Goal: Information Seeking & Learning: Learn about a topic

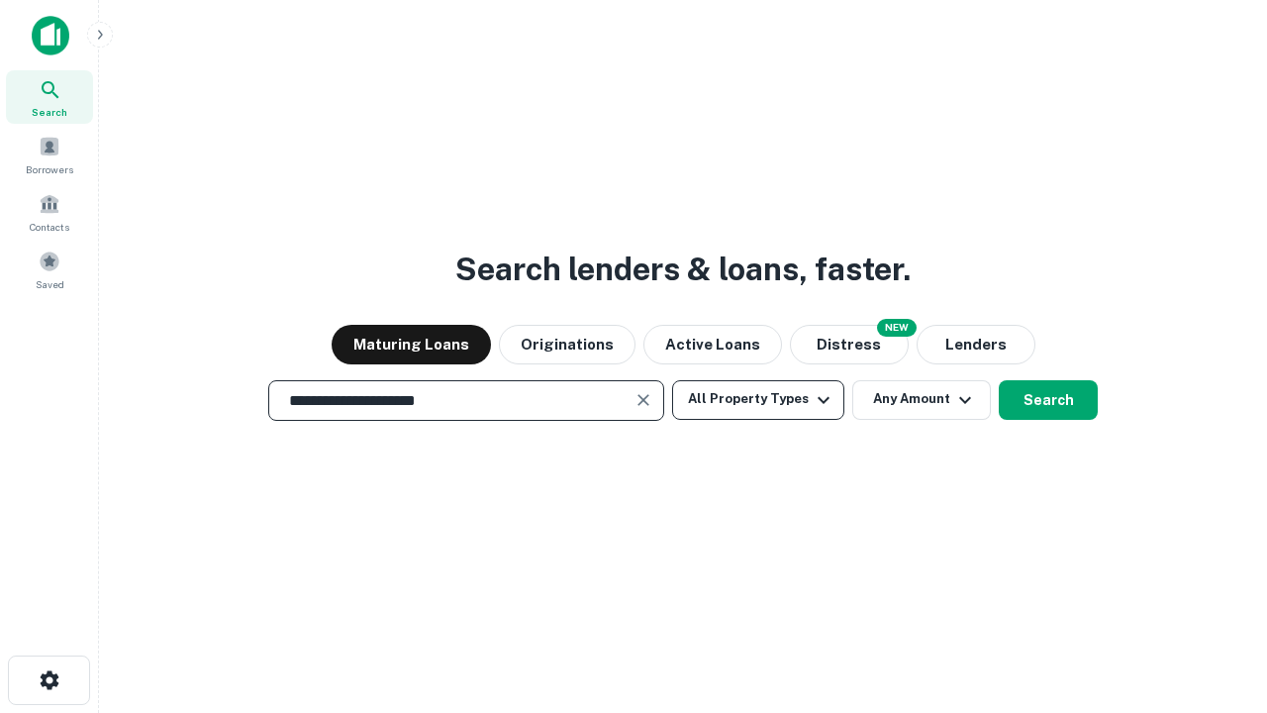
type input "**********"
click at [758, 399] on button "All Property Types" at bounding box center [758, 400] width 172 height 40
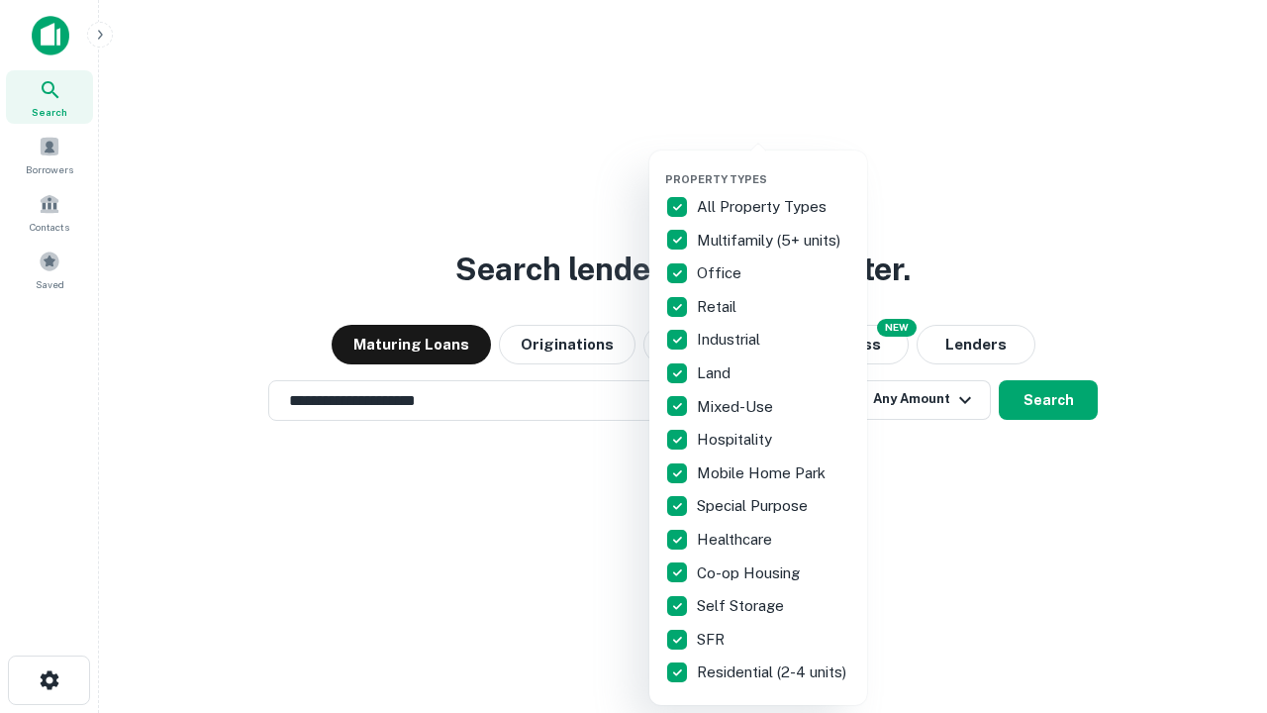
click at [774, 166] on button "button" at bounding box center [774, 166] width 218 height 1
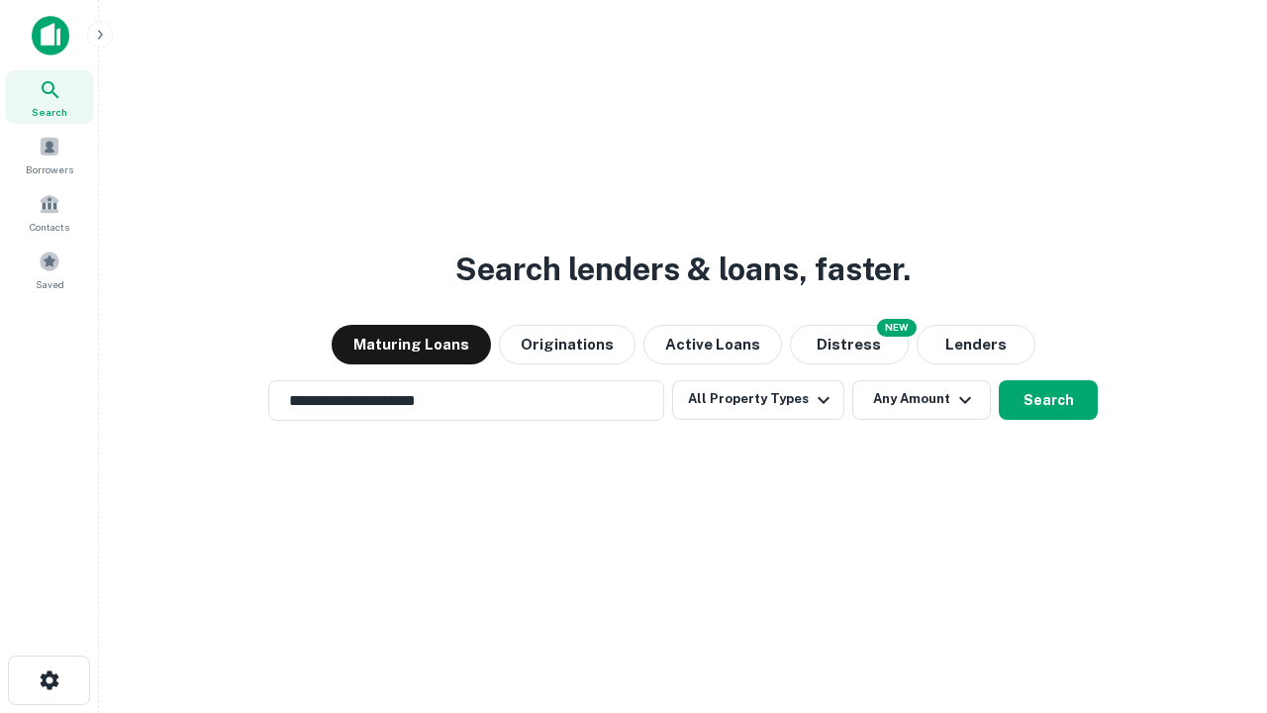
scroll to position [31, 0]
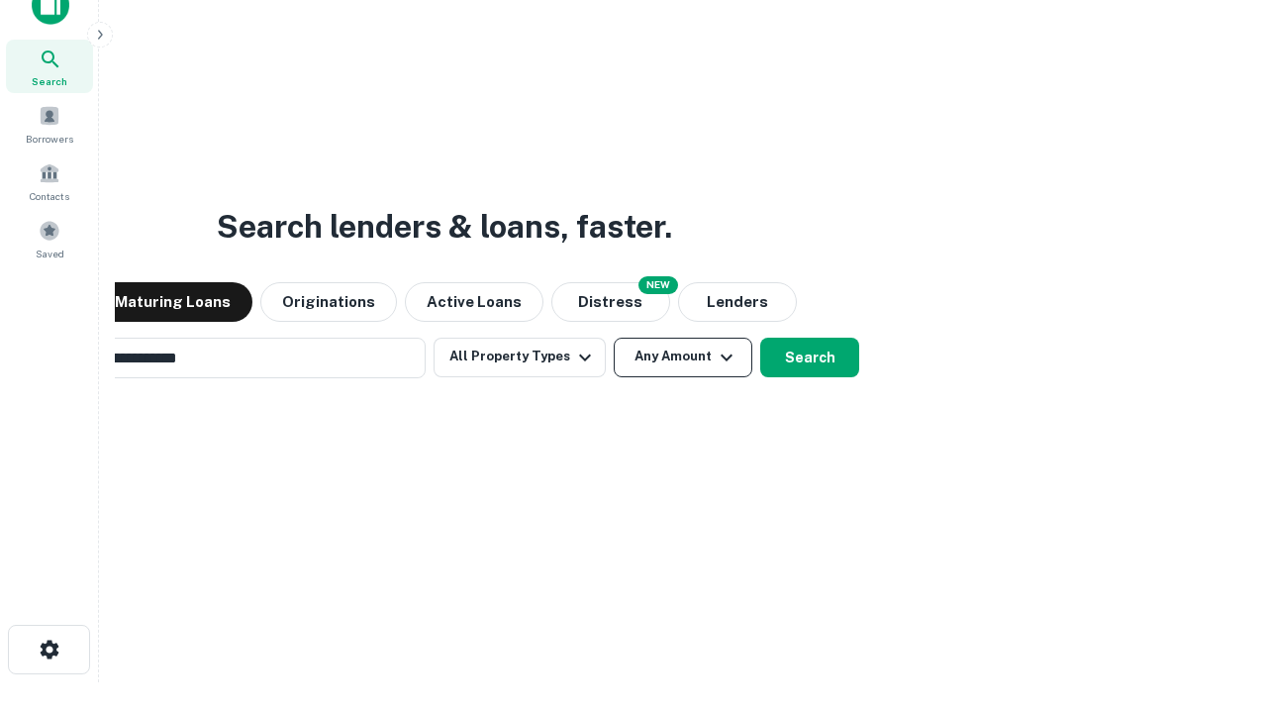
click at [614, 338] on button "Any Amount" at bounding box center [683, 358] width 139 height 40
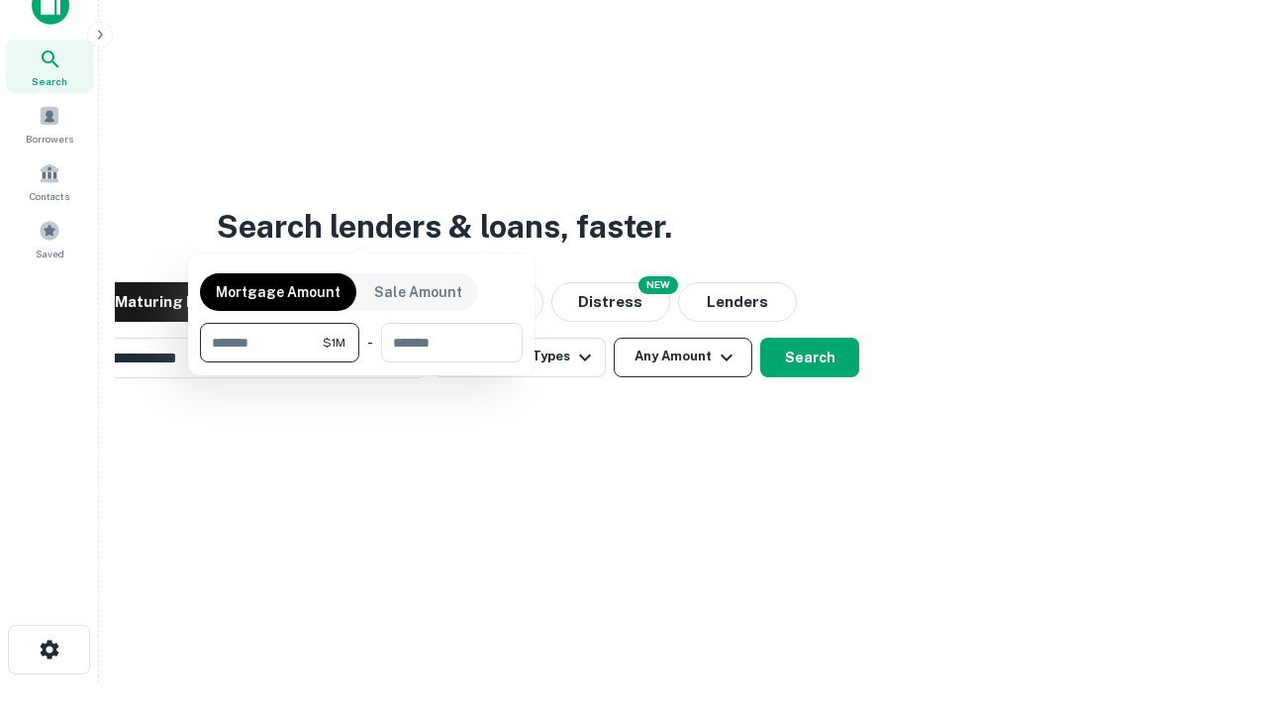
scroll to position [32, 0]
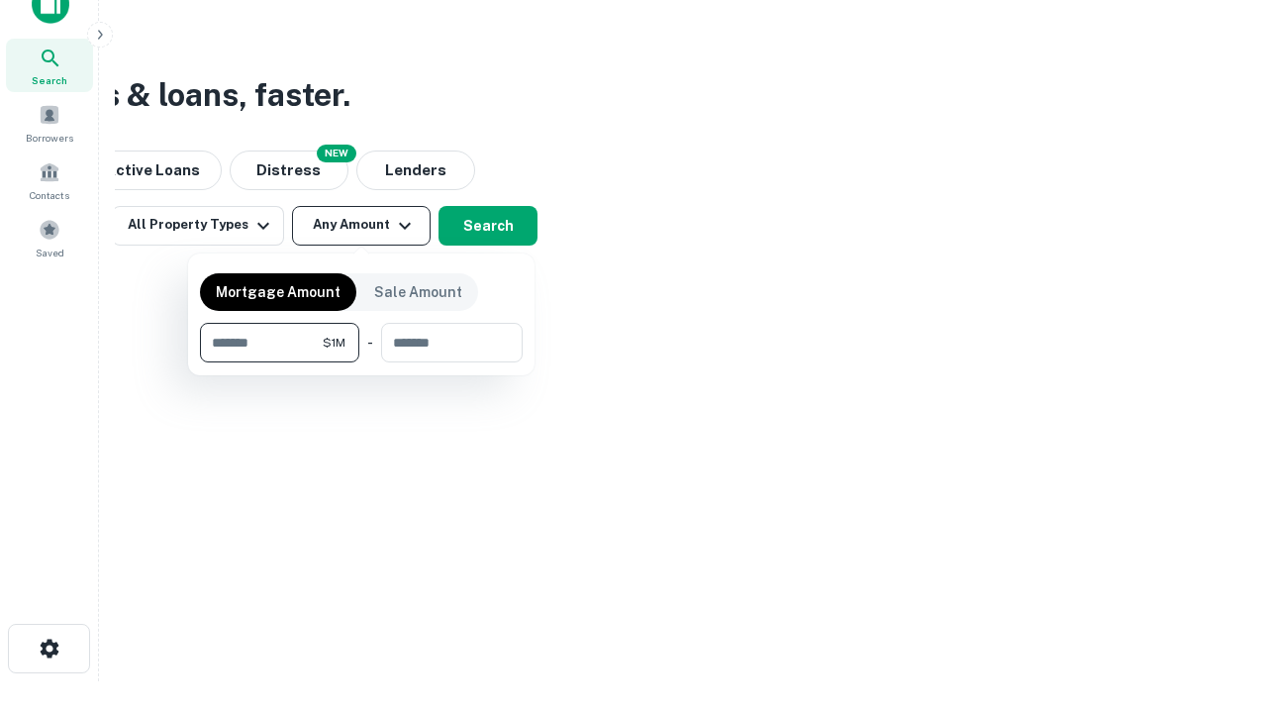
type input "*******"
click at [361, 362] on button "button" at bounding box center [361, 362] width 323 height 1
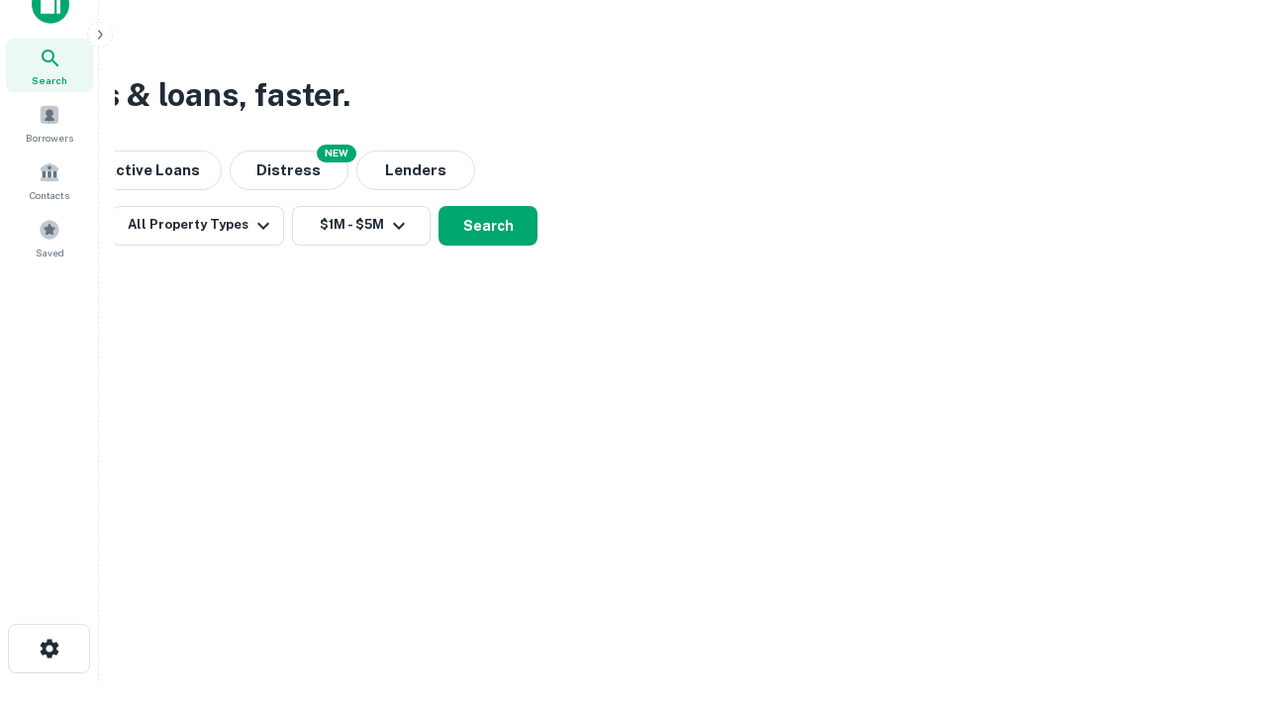
scroll to position [31, 0]
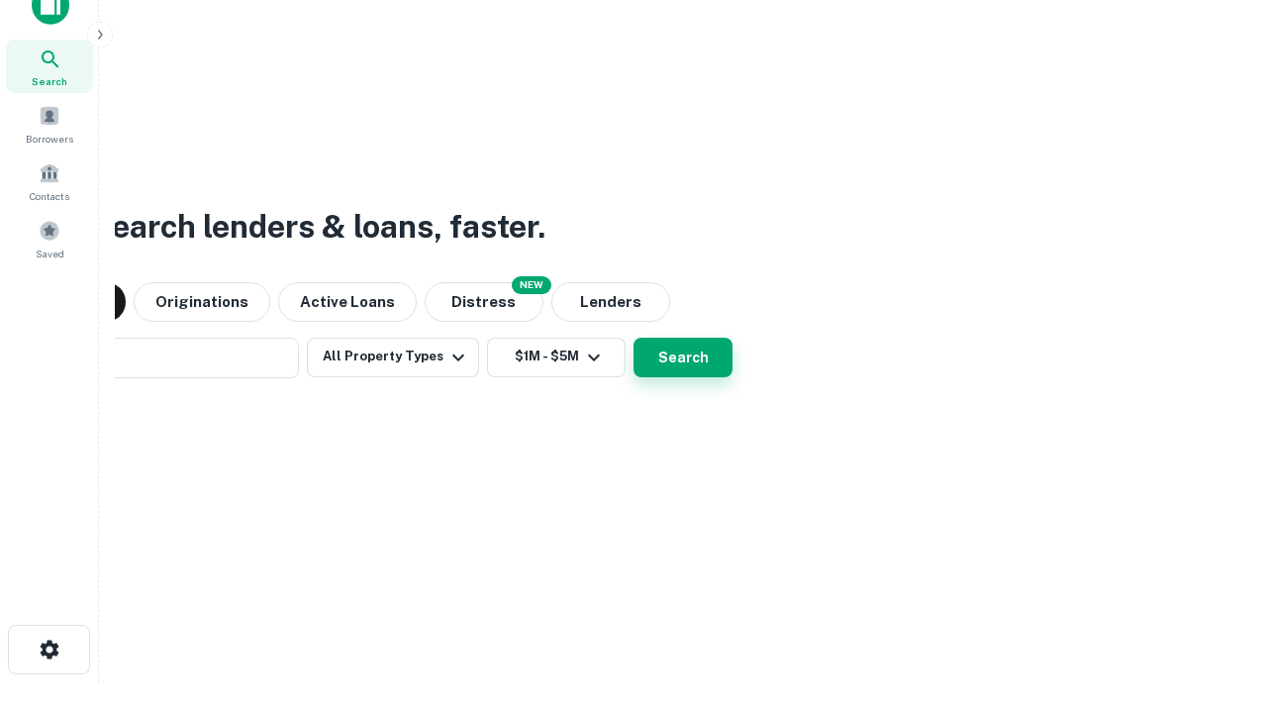
click at [634, 338] on button "Search" at bounding box center [683, 358] width 99 height 40
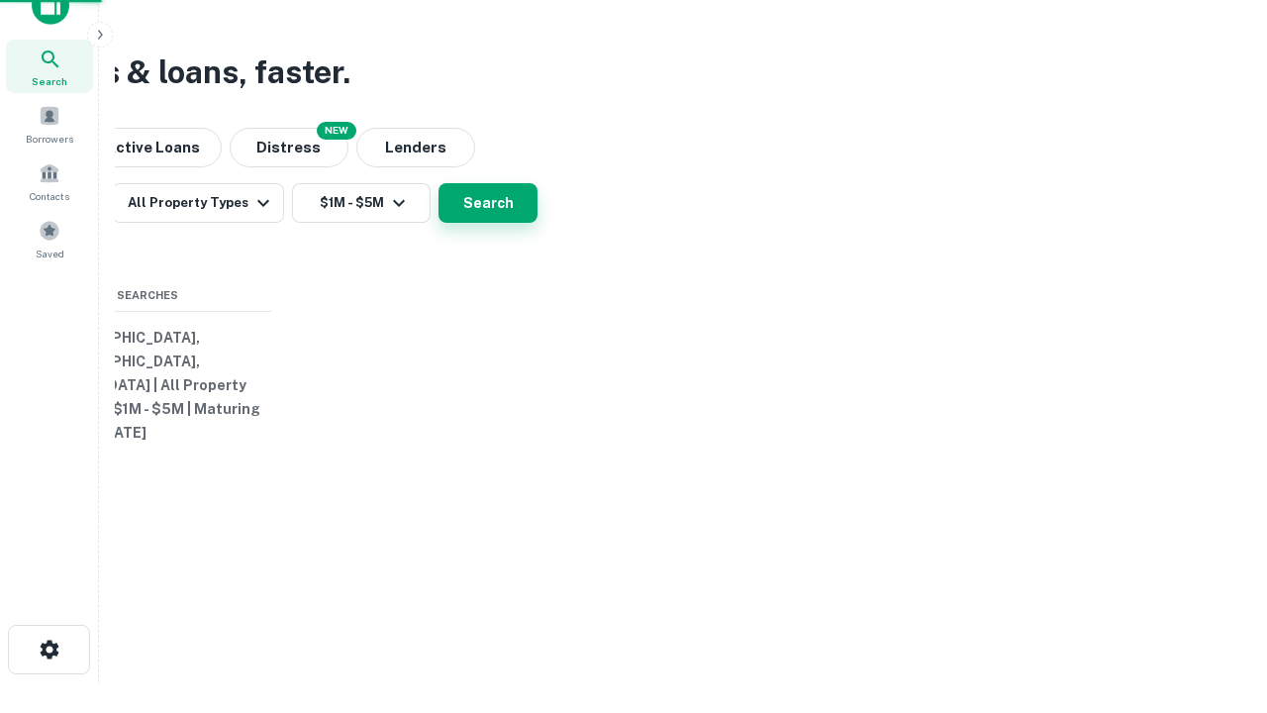
scroll to position [32, 0]
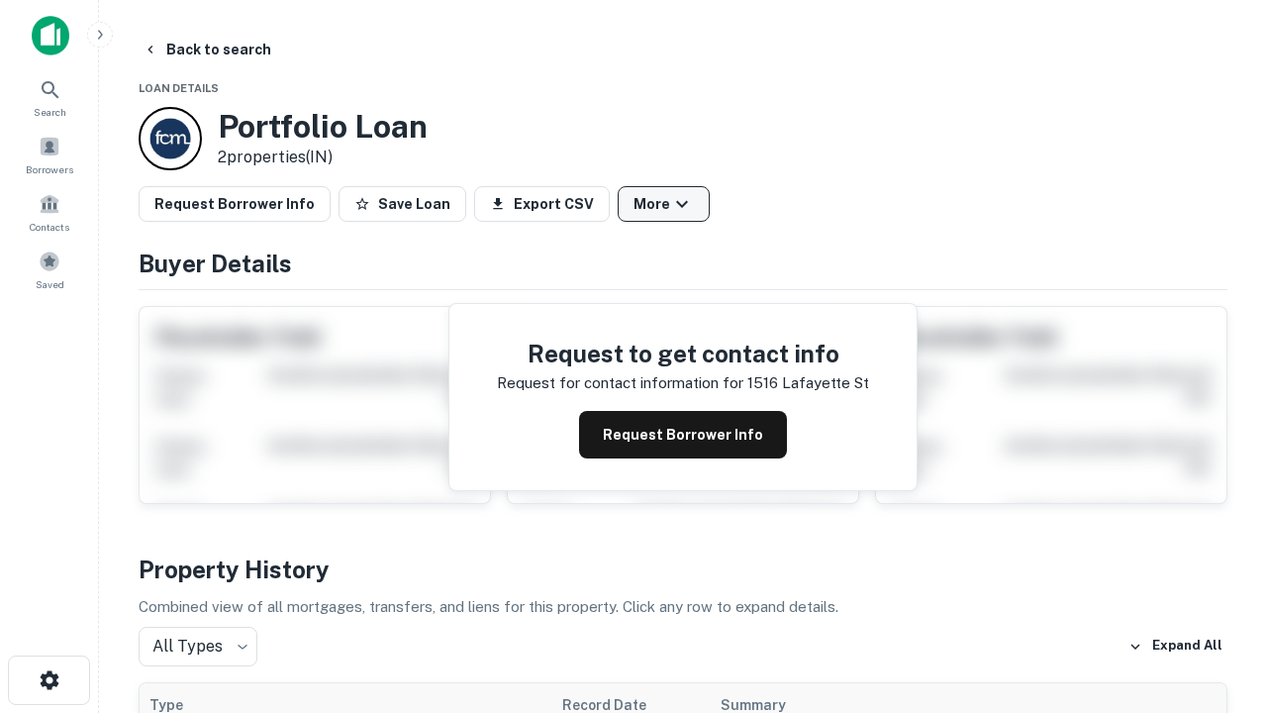
click at [663, 204] on button "More" at bounding box center [664, 204] width 92 height 36
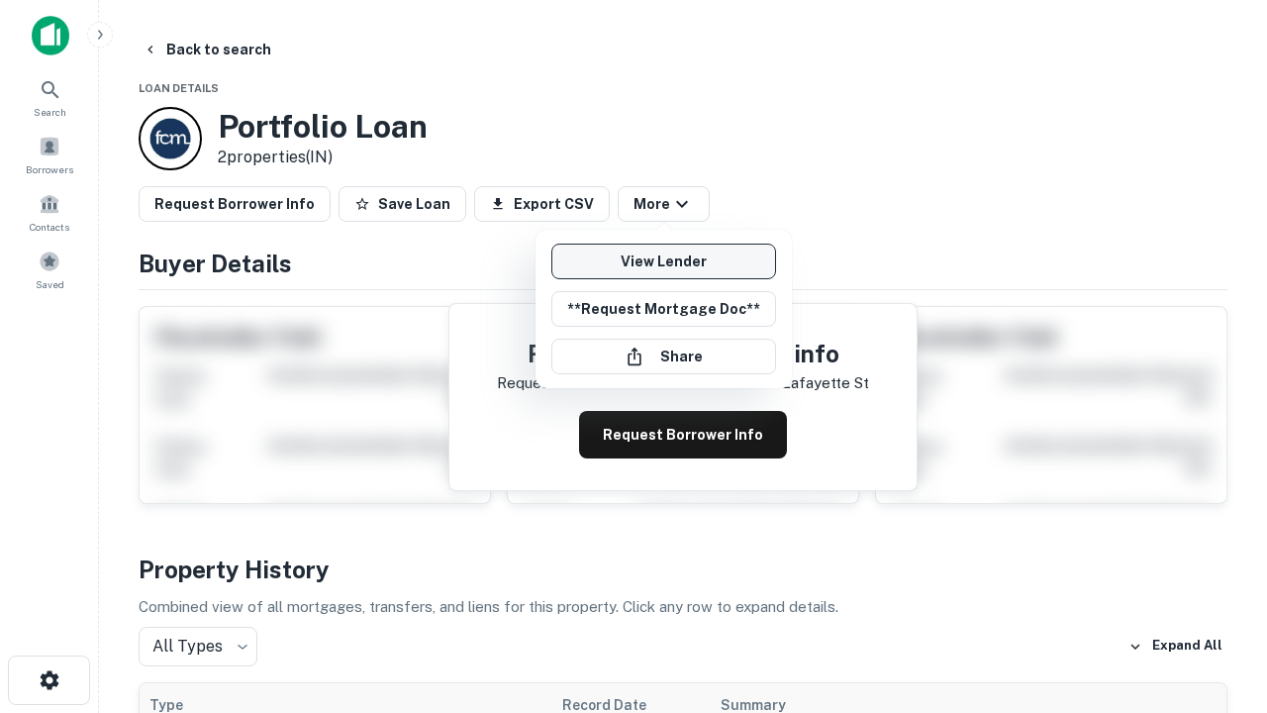
click at [663, 261] on link "View Lender" at bounding box center [663, 262] width 225 height 36
